Goal: Task Accomplishment & Management: Complete application form

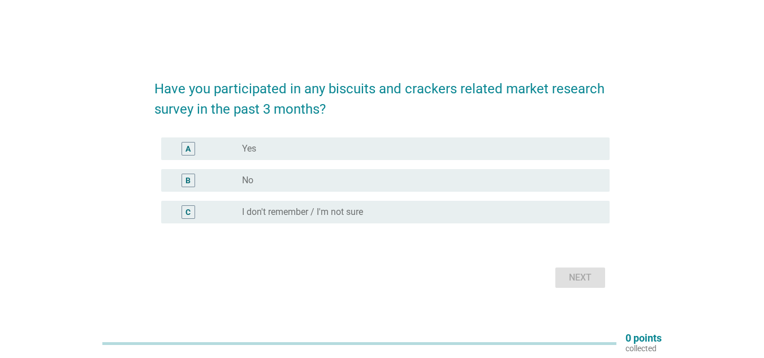
click at [191, 179] on div "B" at bounding box center [188, 181] width 14 height 14
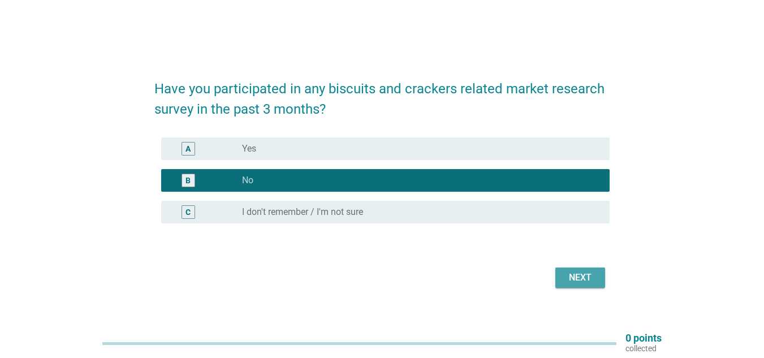
click at [580, 278] on div "Next" at bounding box center [580, 278] width 32 height 14
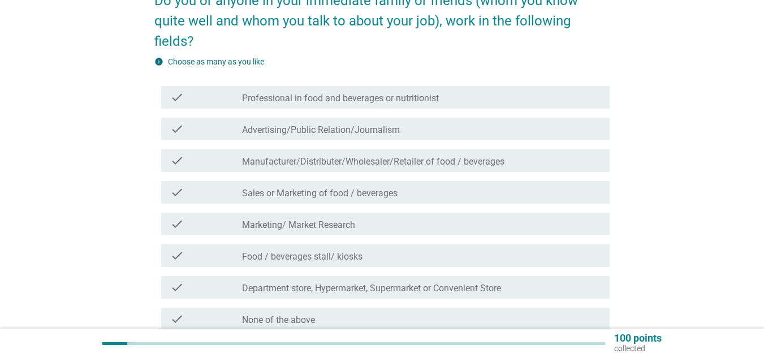
scroll to position [79, 0]
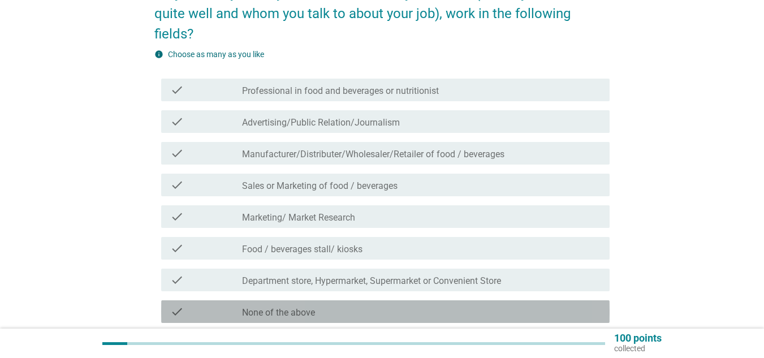
click at [319, 312] on div "check_box_outline_blank None of the above" at bounding box center [421, 312] width 358 height 14
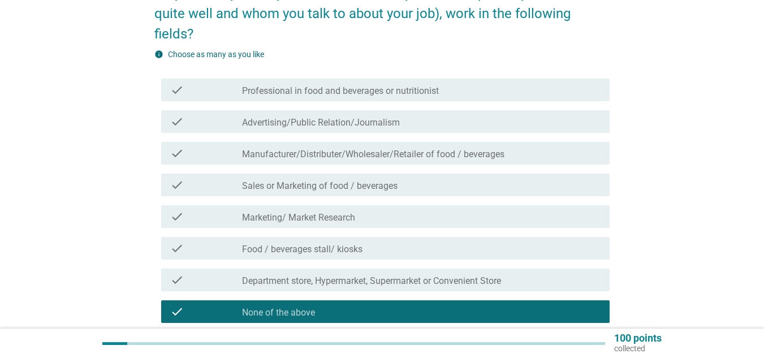
scroll to position [179, 0]
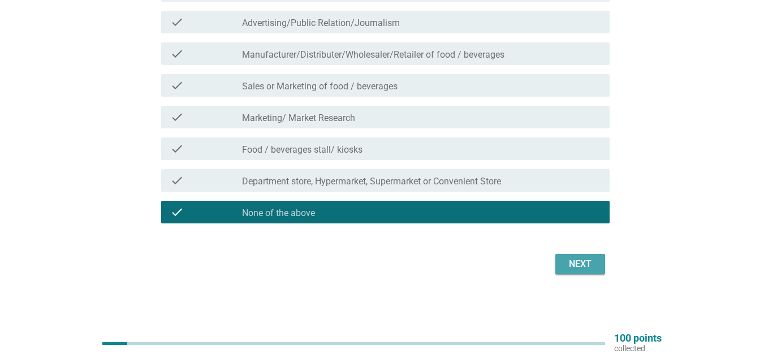
click at [599, 270] on button "Next" at bounding box center [580, 264] width 50 height 20
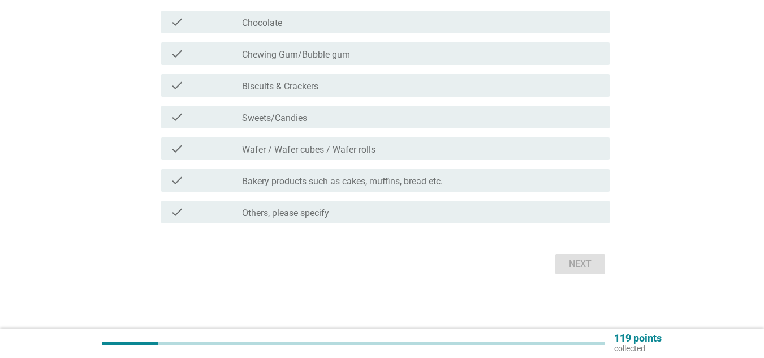
scroll to position [0, 0]
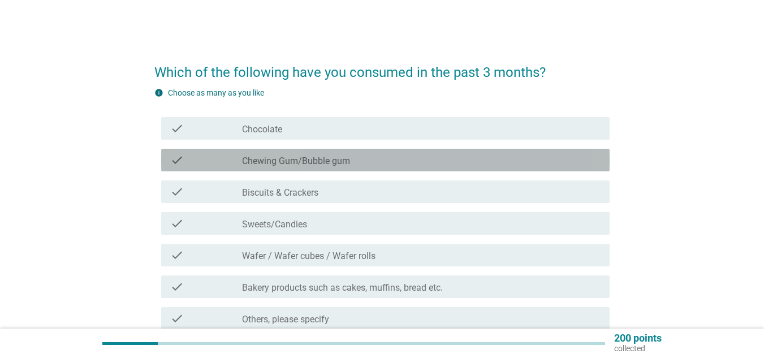
click at [255, 158] on label "Chewing Gum/Bubble gum" at bounding box center [296, 160] width 108 height 11
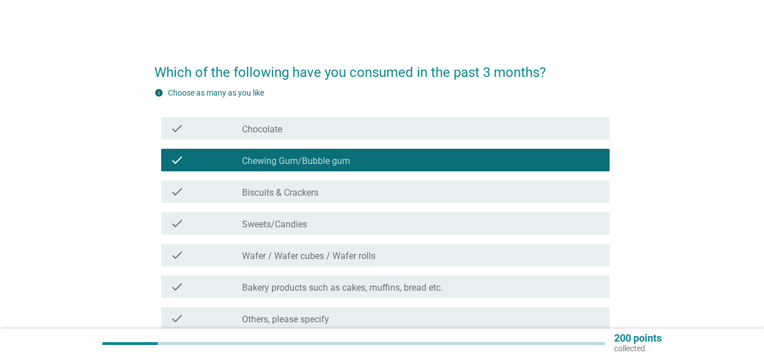
click at [258, 193] on label "Biscuits & Crackers" at bounding box center [280, 192] width 76 height 11
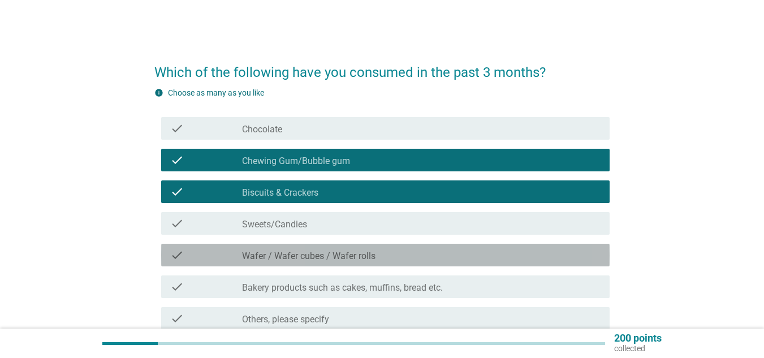
click at [308, 257] on label "Wafer / Wafer cubes / Wafer rolls" at bounding box center [308, 255] width 133 height 11
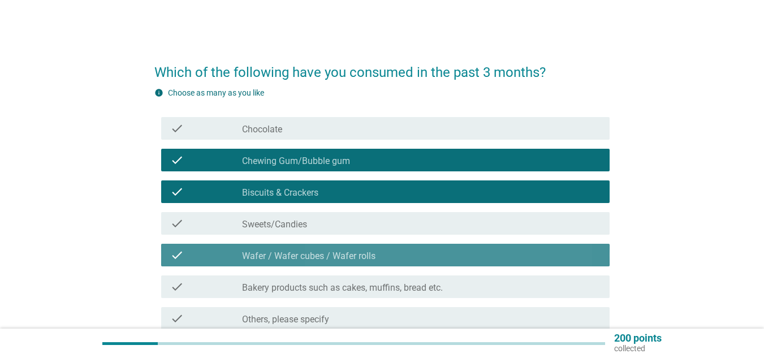
click at [310, 256] on label "Wafer / Wafer cubes / Wafer rolls" at bounding box center [308, 255] width 133 height 11
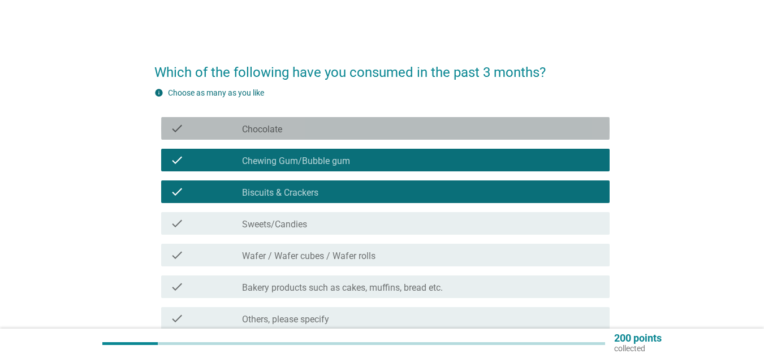
click at [256, 135] on div "check check_box_outline_blank Chocolate" at bounding box center [385, 128] width 448 height 23
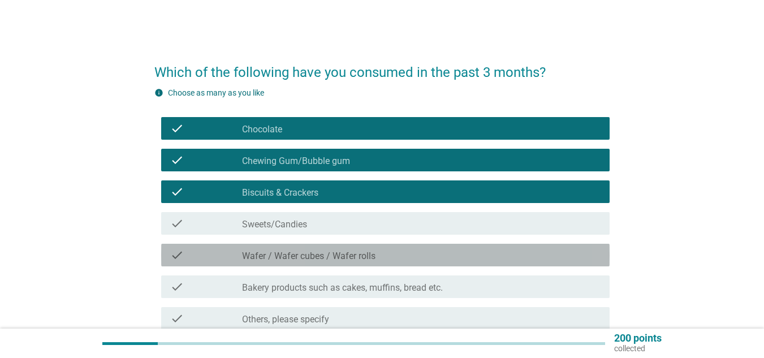
click at [305, 256] on label "Wafer / Wafer cubes / Wafer rolls" at bounding box center [308, 255] width 133 height 11
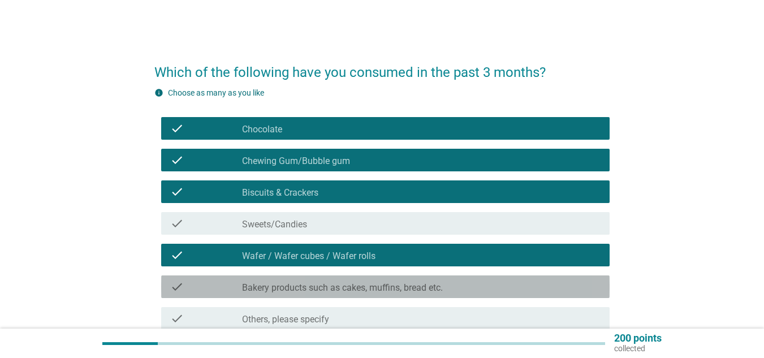
click at [370, 284] on label "Bakery products such as cakes, muffins, bread etc." at bounding box center [342, 287] width 201 height 11
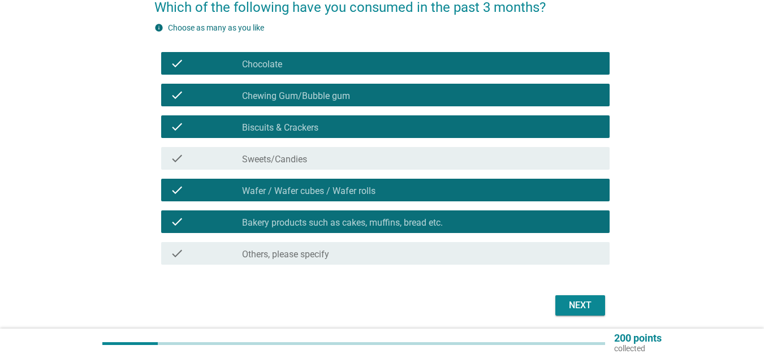
scroll to position [85, 0]
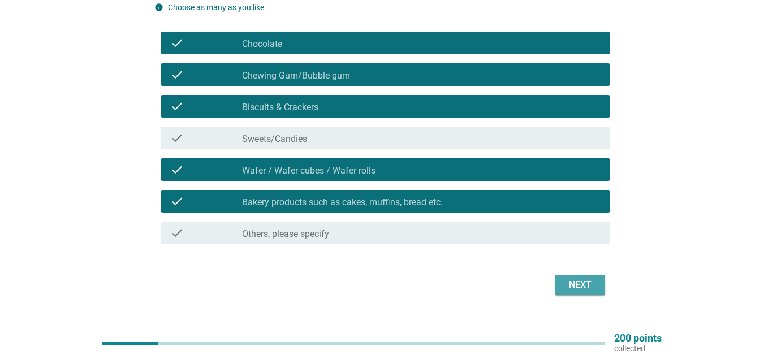
click at [569, 290] on div "Next" at bounding box center [580, 285] width 32 height 14
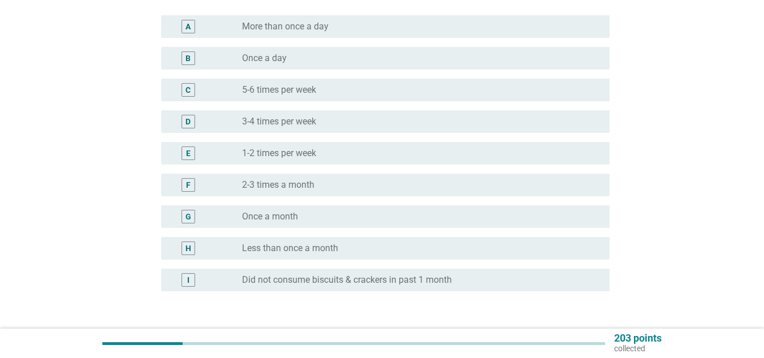
scroll to position [0, 0]
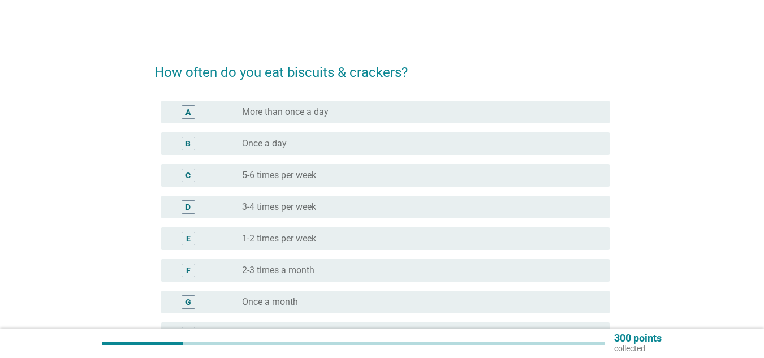
click at [260, 149] on label "Once a day" at bounding box center [264, 143] width 45 height 11
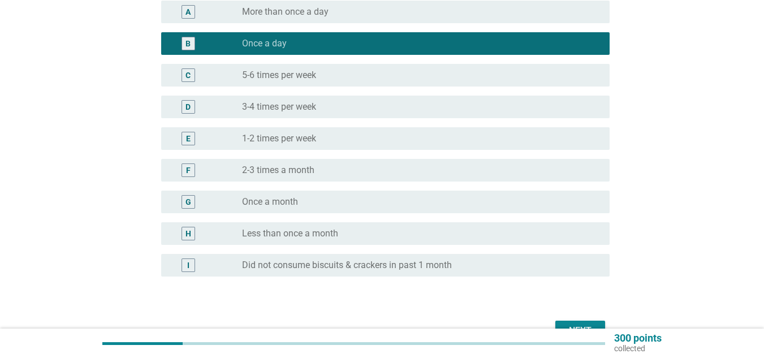
scroll to position [167, 0]
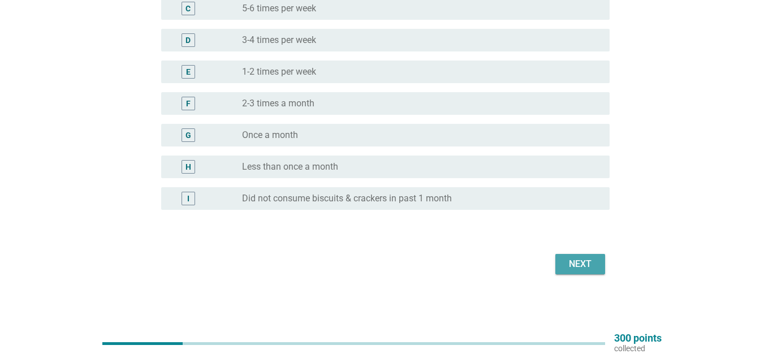
click at [557, 271] on button "Next" at bounding box center [580, 264] width 50 height 20
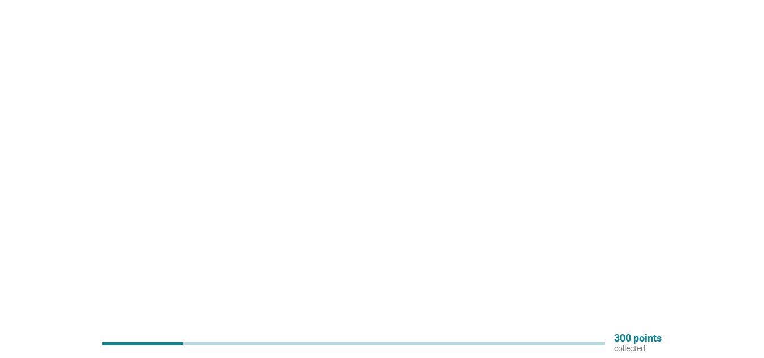
scroll to position [0, 0]
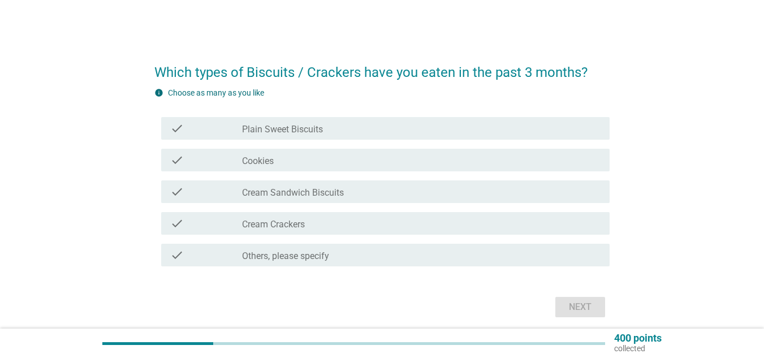
click at [253, 132] on label "Plain Sweet Biscuits" at bounding box center [282, 129] width 81 height 11
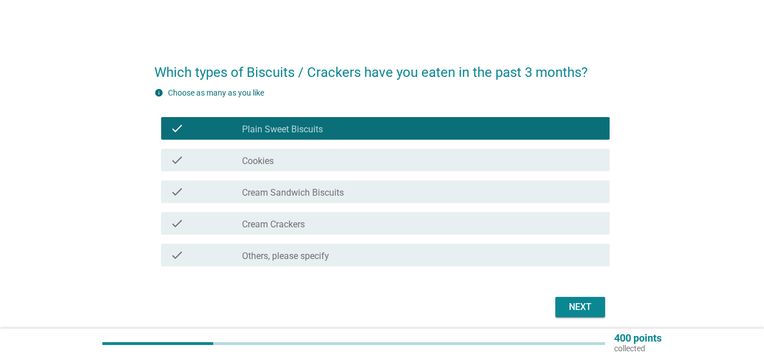
drag, startPoint x: 268, startPoint y: 259, endPoint x: 284, endPoint y: 259, distance: 16.4
click at [269, 259] on label "Others, please specify" at bounding box center [285, 255] width 87 height 11
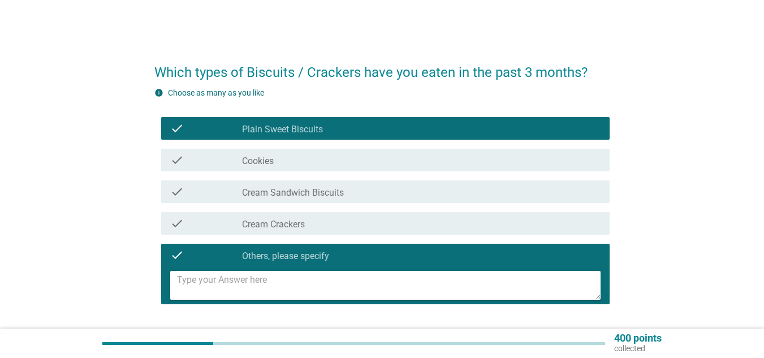
click at [265, 282] on textarea at bounding box center [388, 285] width 423 height 29
click at [194, 279] on textarea "[PERSON_NAME]" at bounding box center [388, 285] width 423 height 29
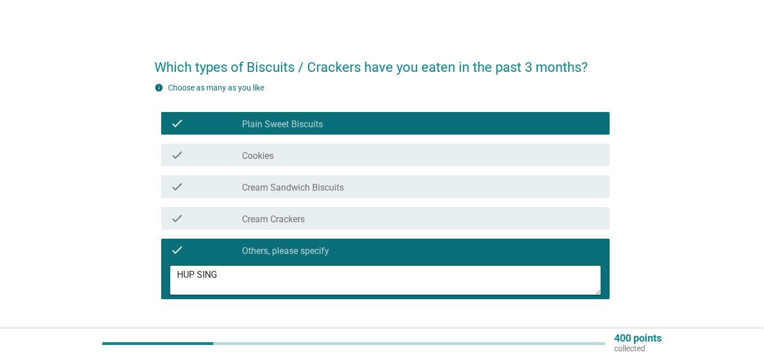
scroll to position [19, 0]
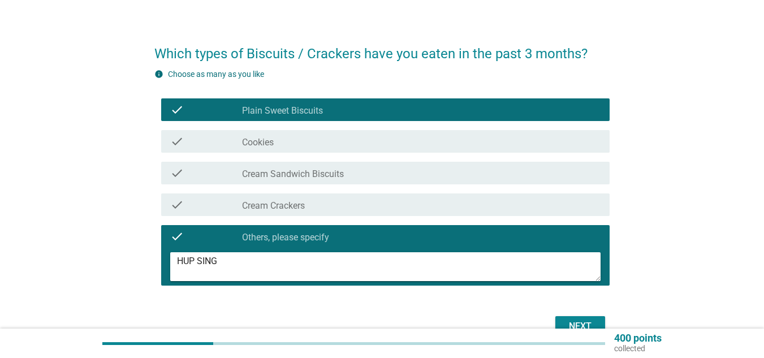
click at [290, 271] on textarea "HUP SING" at bounding box center [388, 266] width 423 height 29
type textarea "HUP SING AND TIGER BISCUITS"
click at [590, 321] on div "Next" at bounding box center [580, 326] width 32 height 14
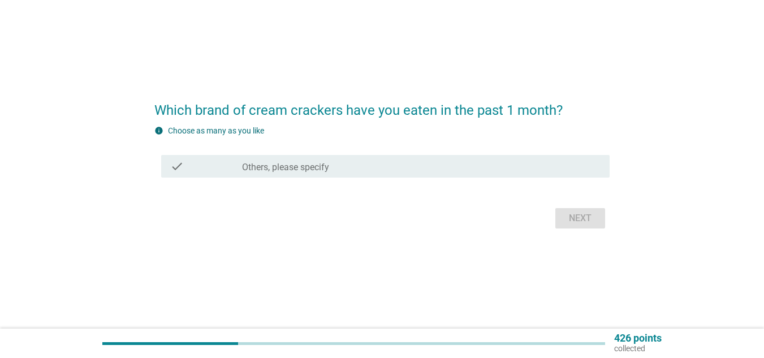
scroll to position [0, 0]
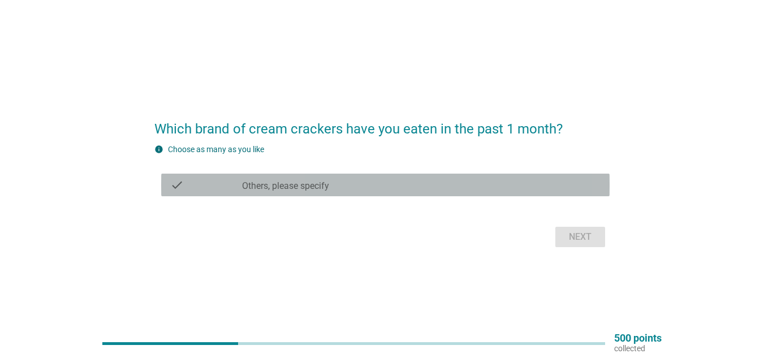
click at [341, 188] on div "check_box Others, please specify" at bounding box center [421, 185] width 358 height 14
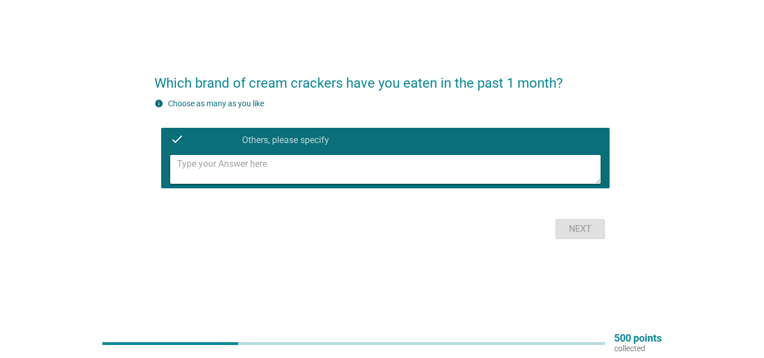
scroll to position [29, 0]
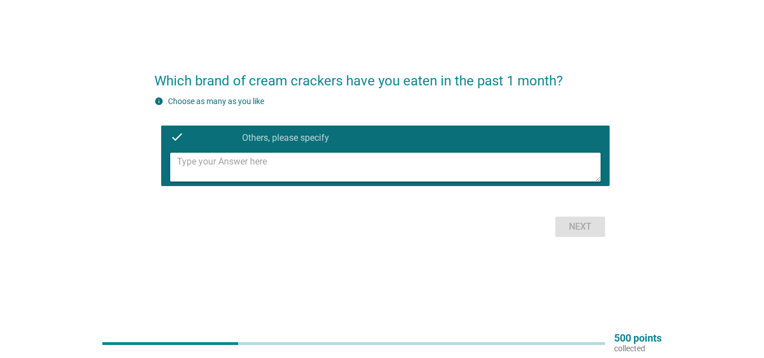
click at [293, 165] on textarea at bounding box center [388, 167] width 423 height 29
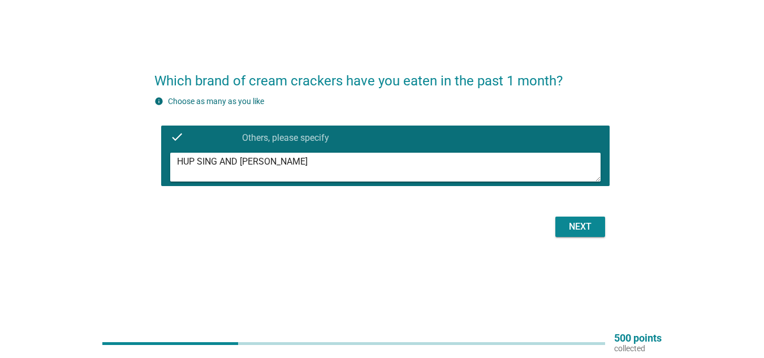
type textarea "HUP SING AND [PERSON_NAME]"
click at [577, 222] on div "Next" at bounding box center [580, 227] width 32 height 14
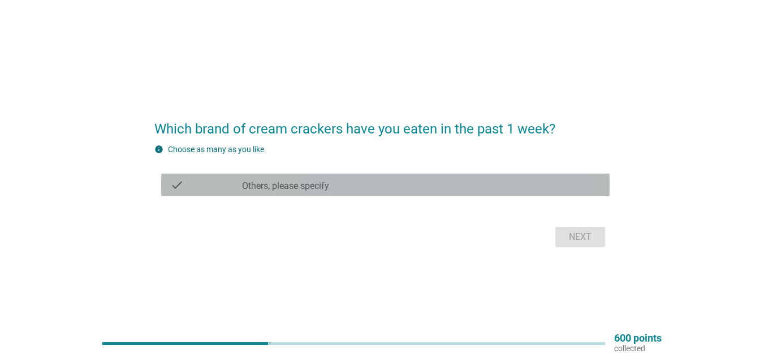
click at [302, 186] on label "Others, please specify" at bounding box center [285, 185] width 87 height 11
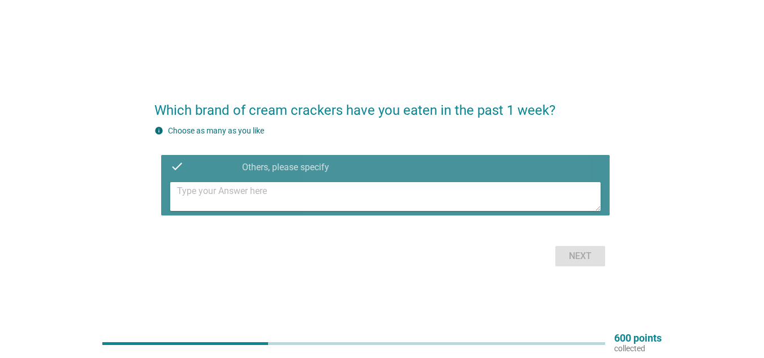
click at [371, 188] on textarea at bounding box center [388, 196] width 423 height 29
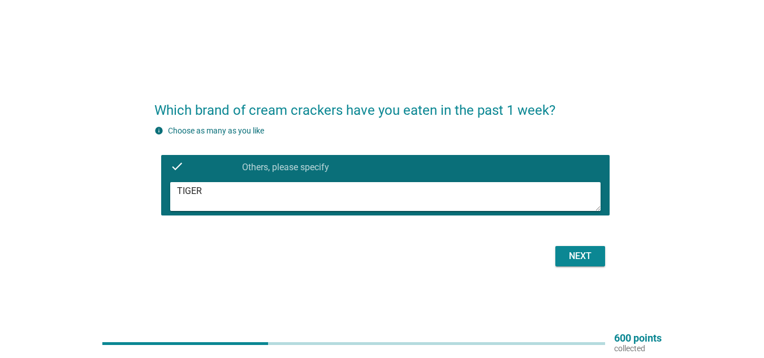
type textarea "TIGER"
click at [586, 252] on div "Next" at bounding box center [580, 256] width 32 height 14
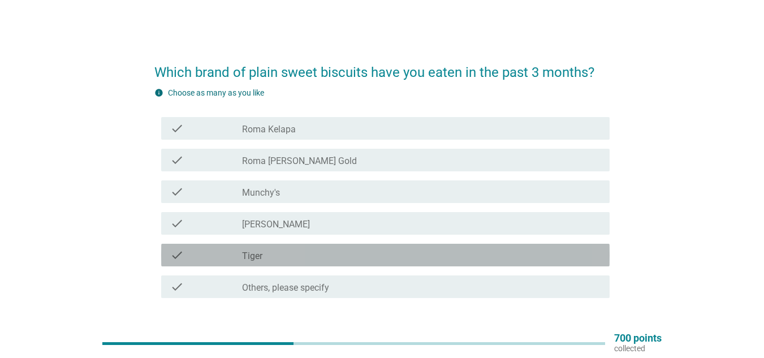
click at [266, 254] on div "check_box_outline_blank Tiger" at bounding box center [421, 255] width 358 height 14
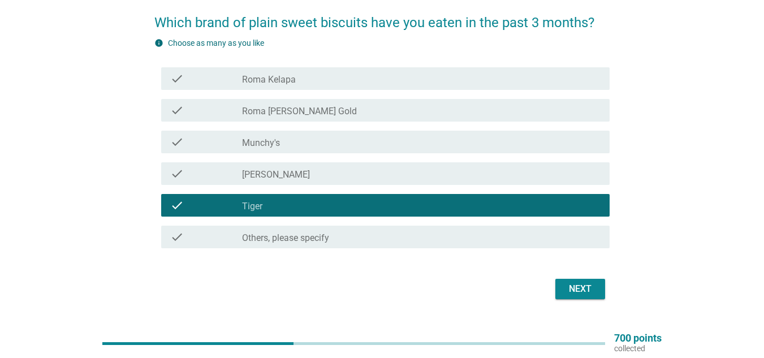
scroll to position [57, 0]
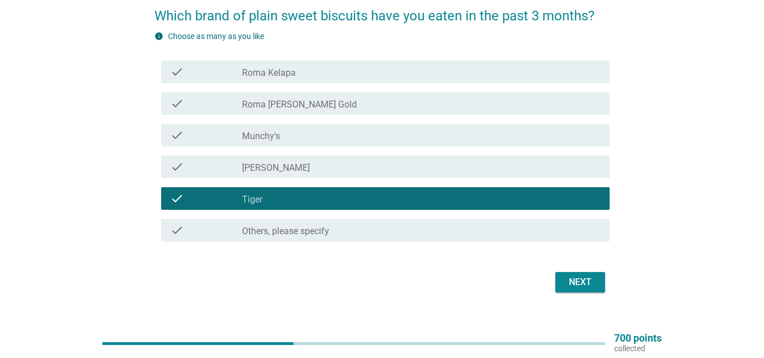
click at [576, 273] on button "Next" at bounding box center [580, 282] width 50 height 20
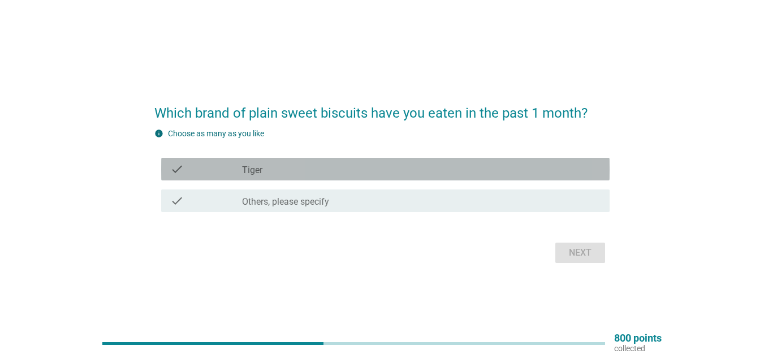
drag, startPoint x: 267, startPoint y: 177, endPoint x: 355, endPoint y: 205, distance: 92.1
click at [270, 176] on div "check check_box_outline_blank Tiger" at bounding box center [385, 169] width 448 height 23
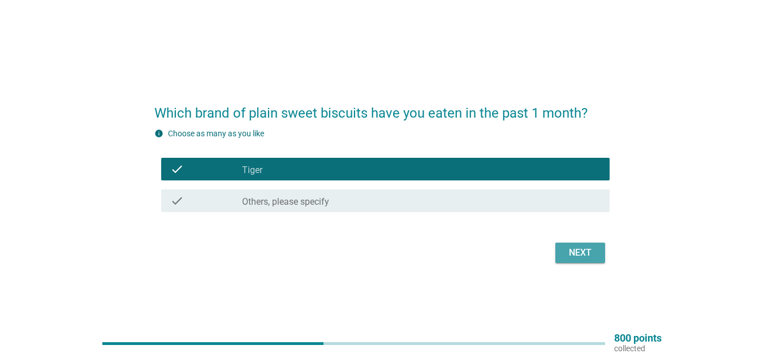
click at [565, 245] on button "Next" at bounding box center [580, 253] width 50 height 20
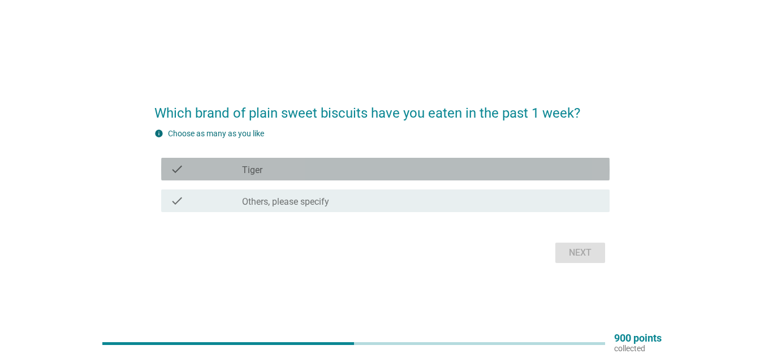
click at [334, 167] on div "check_box_outline_blank Tiger" at bounding box center [421, 169] width 358 height 14
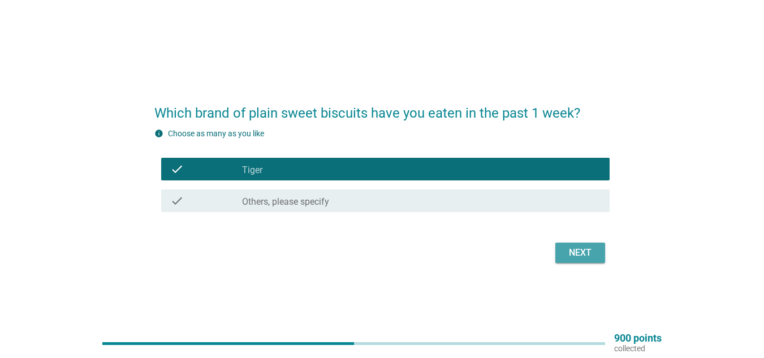
click at [564, 251] on button "Next" at bounding box center [580, 253] width 50 height 20
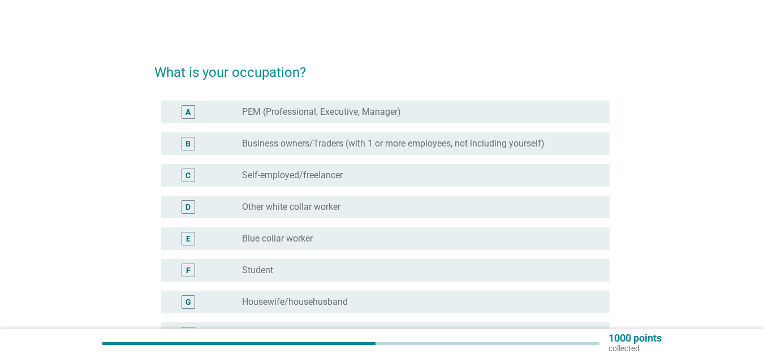
click at [301, 147] on label "Business owners/Traders (with 1 or more employees, not including yourself)" at bounding box center [393, 143] width 302 height 11
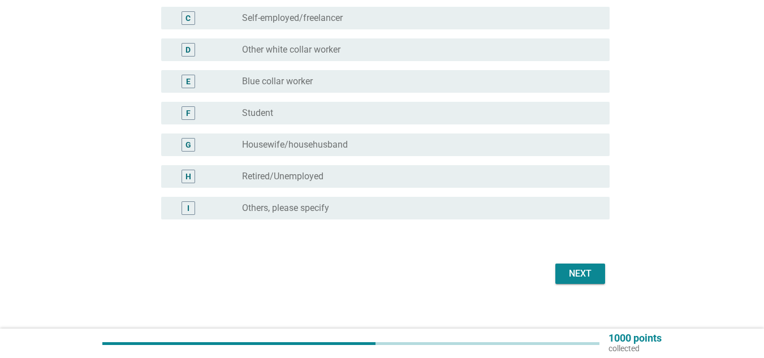
scroll to position [167, 0]
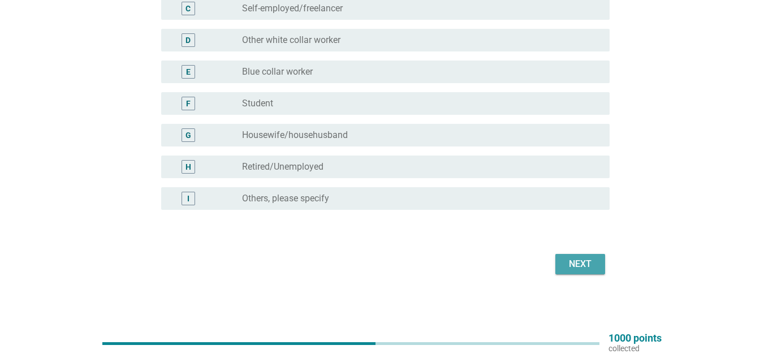
click at [579, 260] on div "Next" at bounding box center [580, 264] width 32 height 14
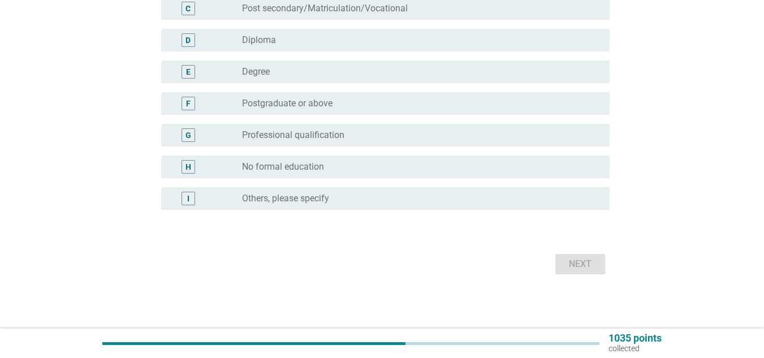
scroll to position [0, 0]
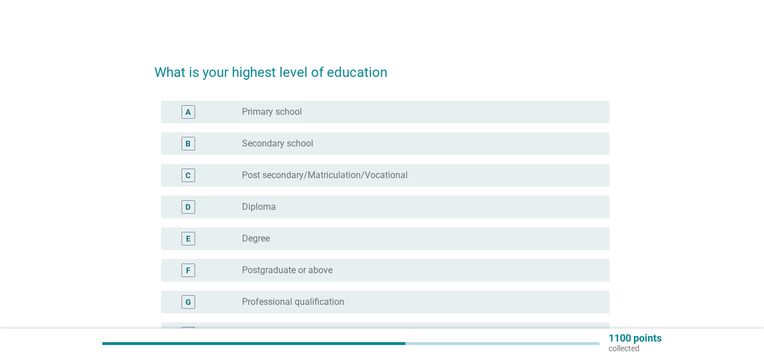
click at [244, 308] on div "radio_button_unchecked Professional qualification" at bounding box center [421, 302] width 358 height 14
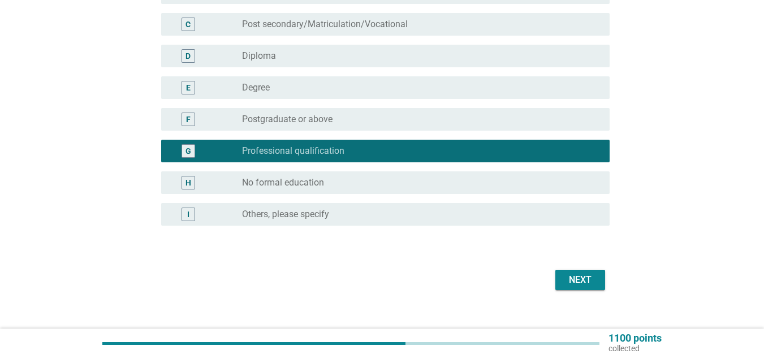
scroll to position [167, 0]
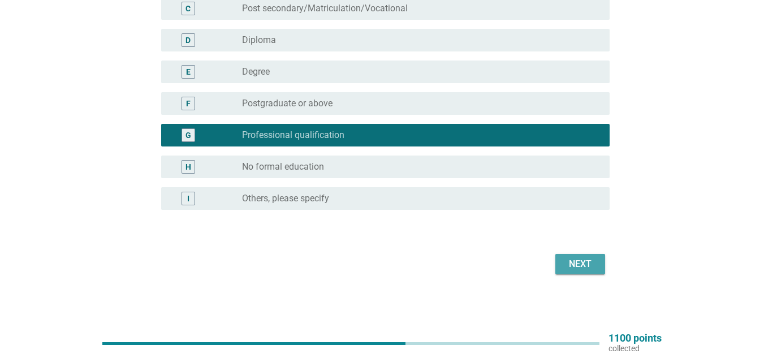
click at [559, 263] on button "Next" at bounding box center [580, 264] width 50 height 20
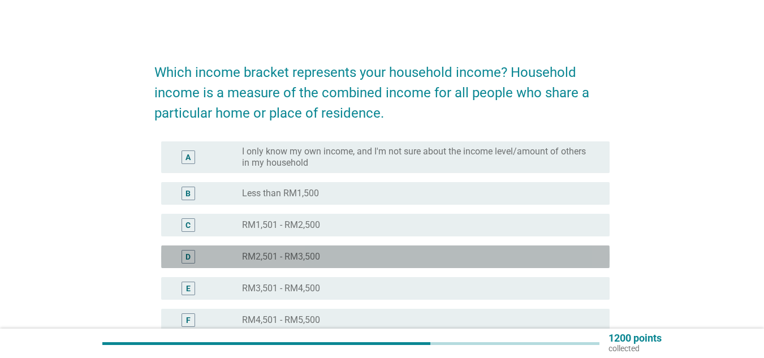
click at [210, 262] on div "D" at bounding box center [206, 257] width 72 height 14
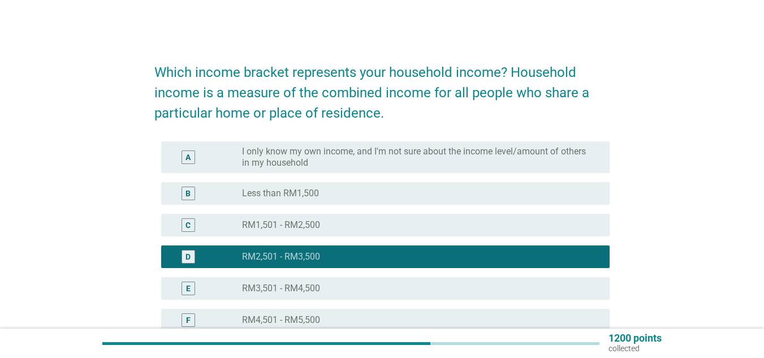
scroll to position [343, 0]
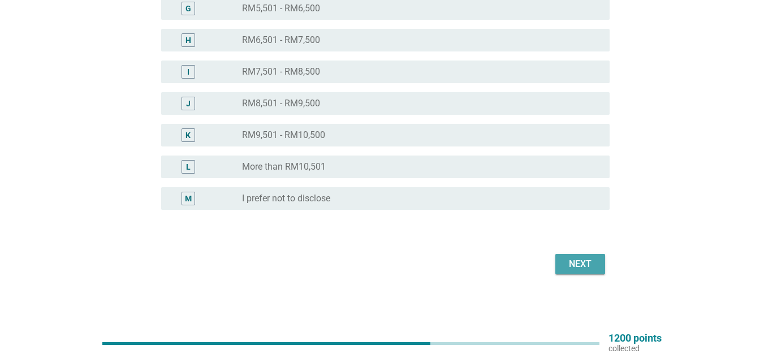
click at [566, 258] on div "Next" at bounding box center [580, 264] width 32 height 14
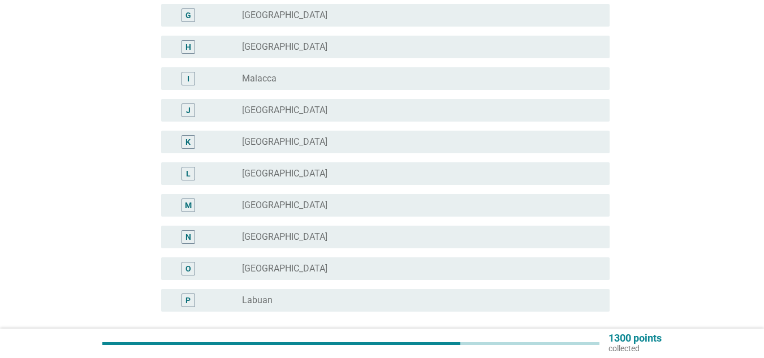
scroll to position [280, 0]
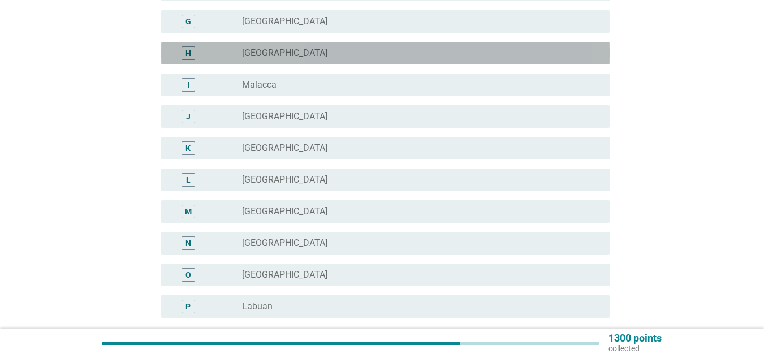
click at [330, 60] on div "H radio_button_unchecked [GEOGRAPHIC_DATA]" at bounding box center [385, 53] width 448 height 23
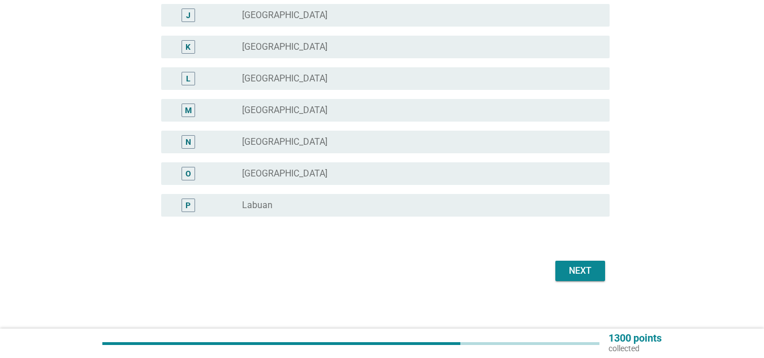
scroll to position [388, 0]
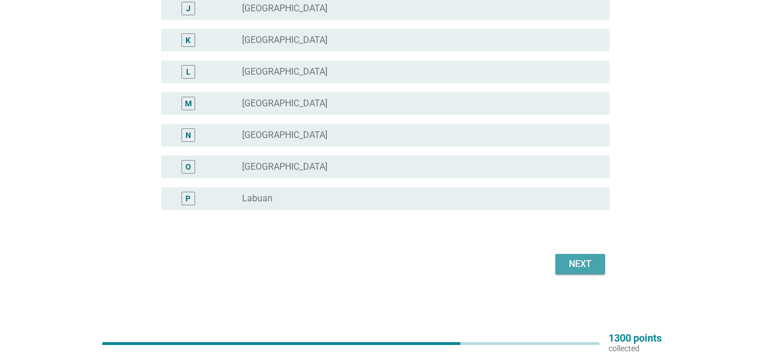
click at [565, 263] on div "Next" at bounding box center [580, 264] width 32 height 14
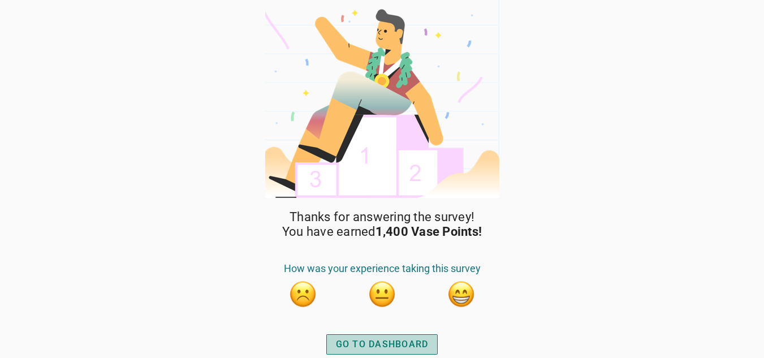
click at [373, 345] on div "GO TO DASHBOARD" at bounding box center [382, 345] width 93 height 14
